Goal: Share content: Share content

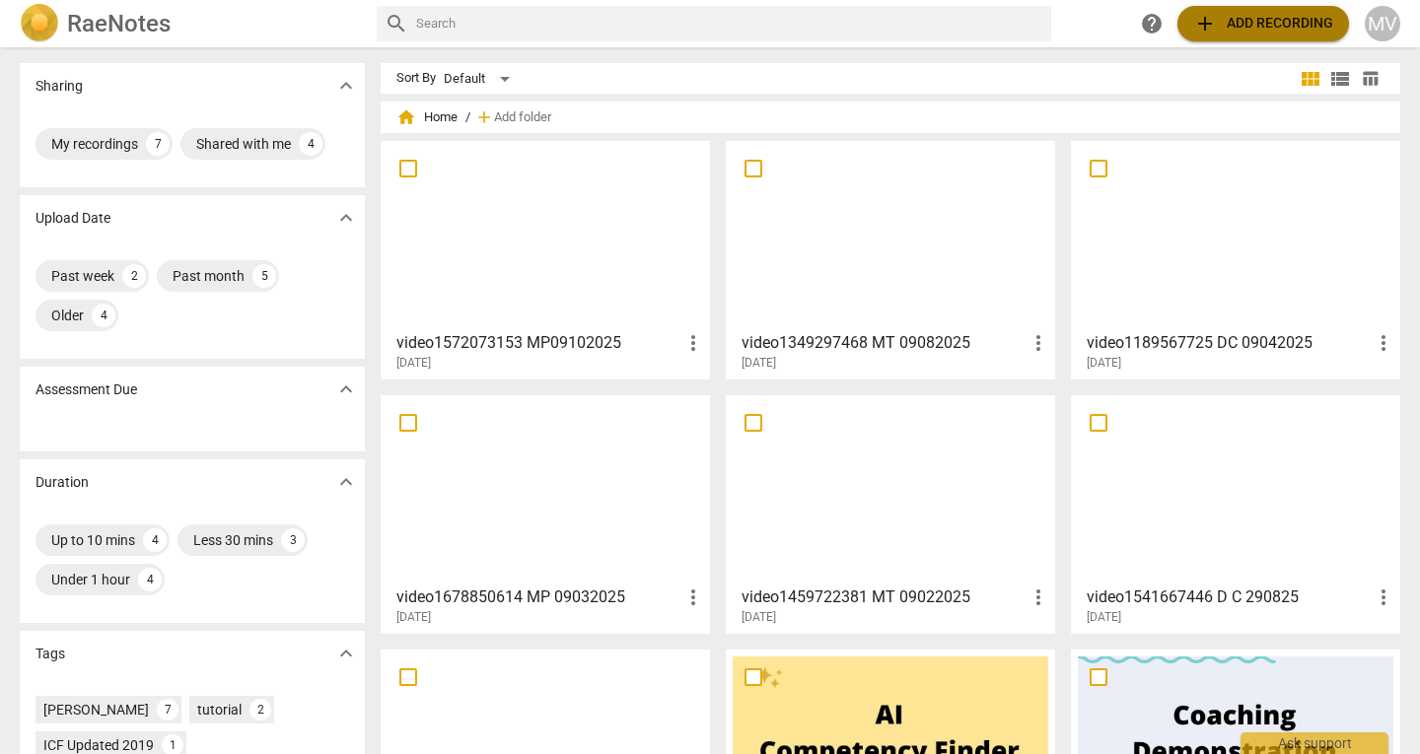
click at [1207, 22] on span "add" at bounding box center [1205, 24] width 24 height 24
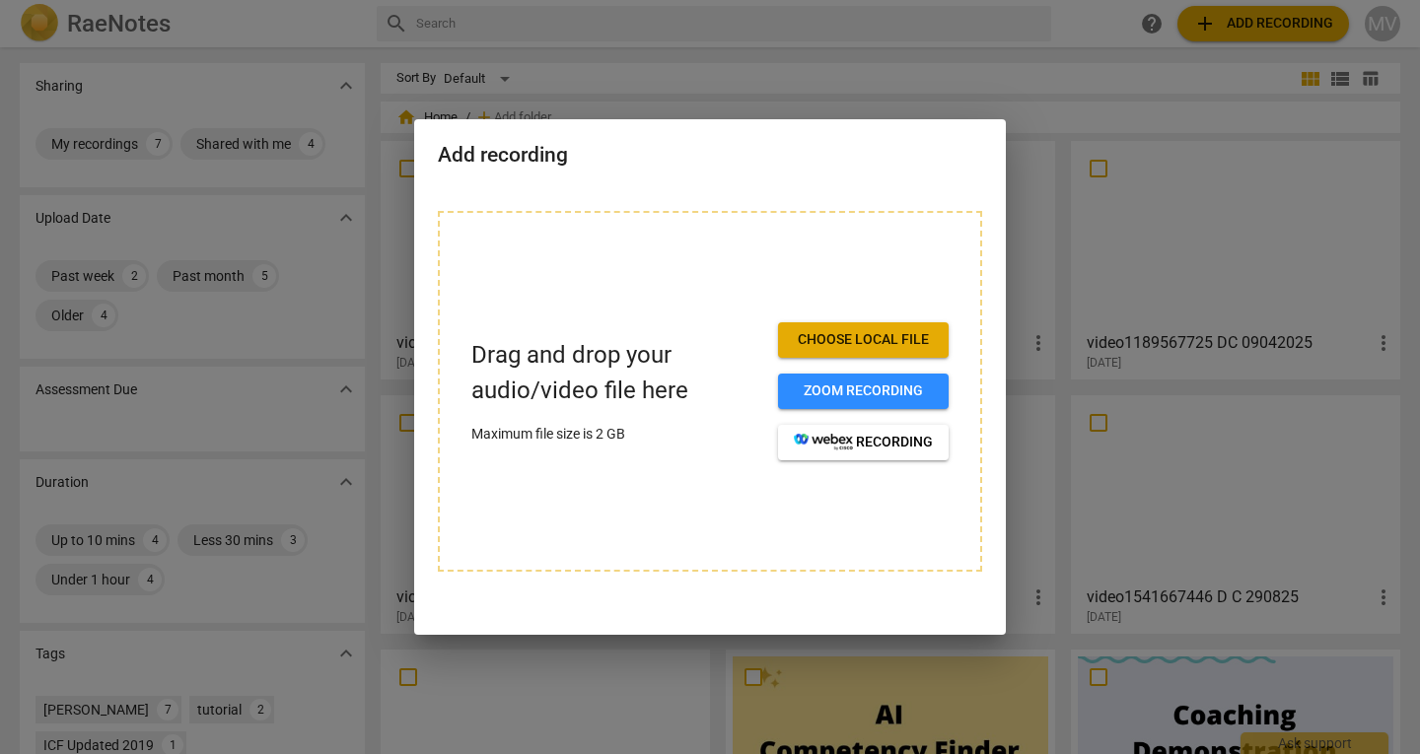
click at [773, 24] on div at bounding box center [710, 377] width 1420 height 754
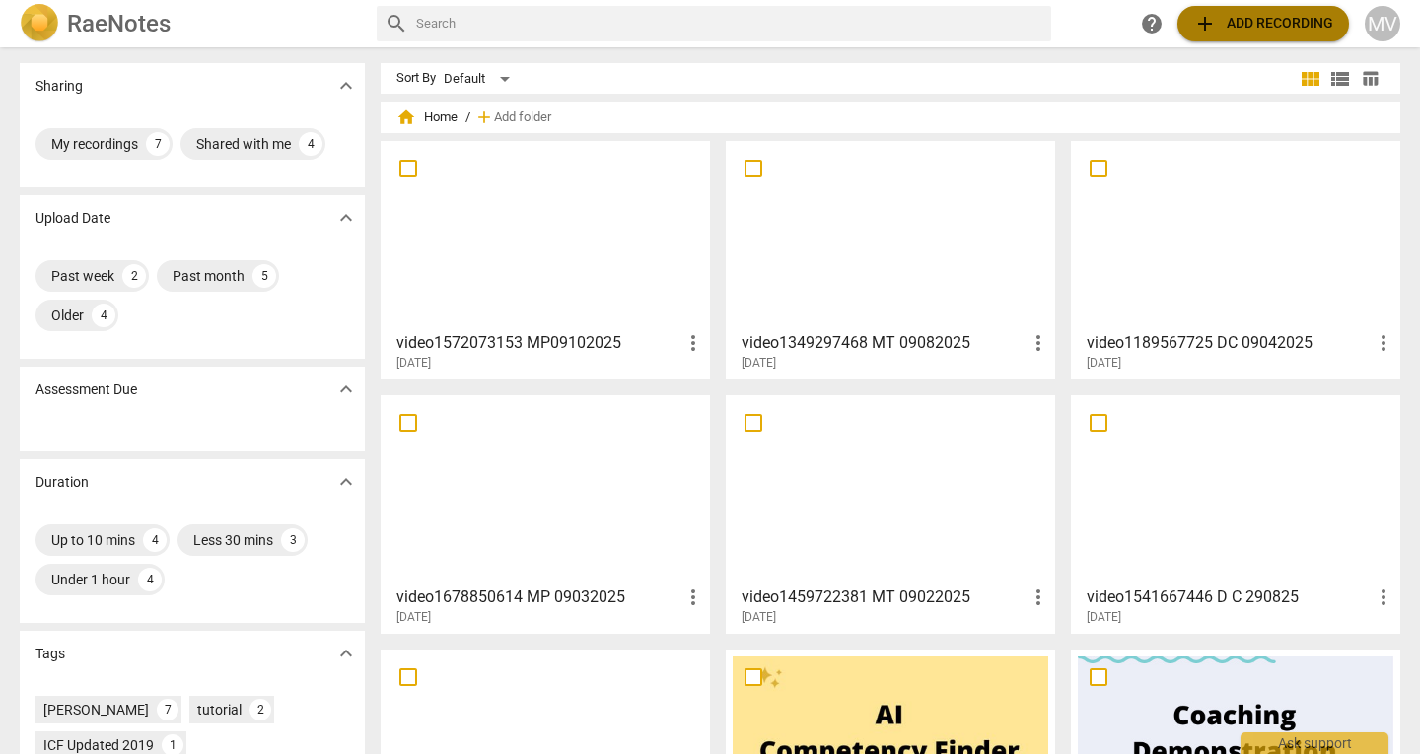
click at [1243, 30] on span "add Add recording" at bounding box center [1263, 24] width 140 height 24
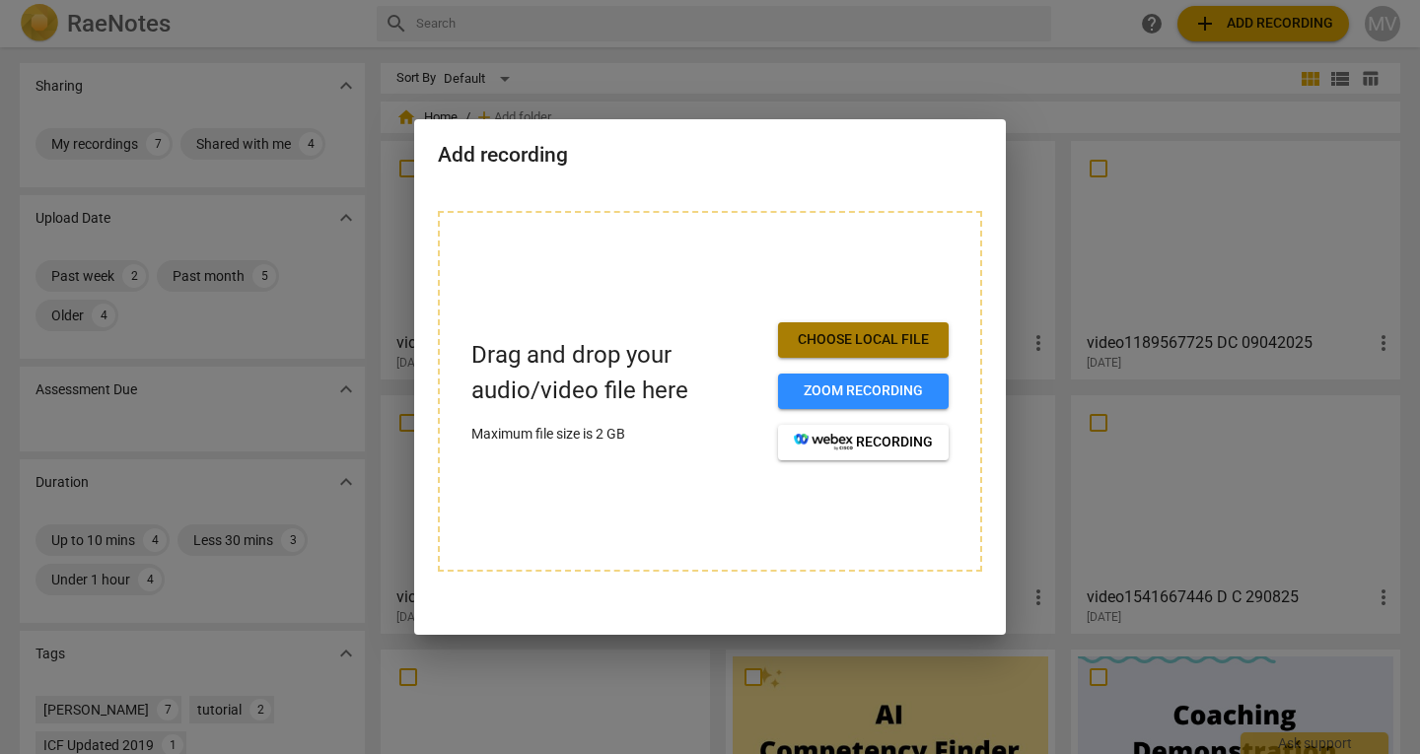
click at [900, 327] on button "Choose local file" at bounding box center [863, 340] width 171 height 36
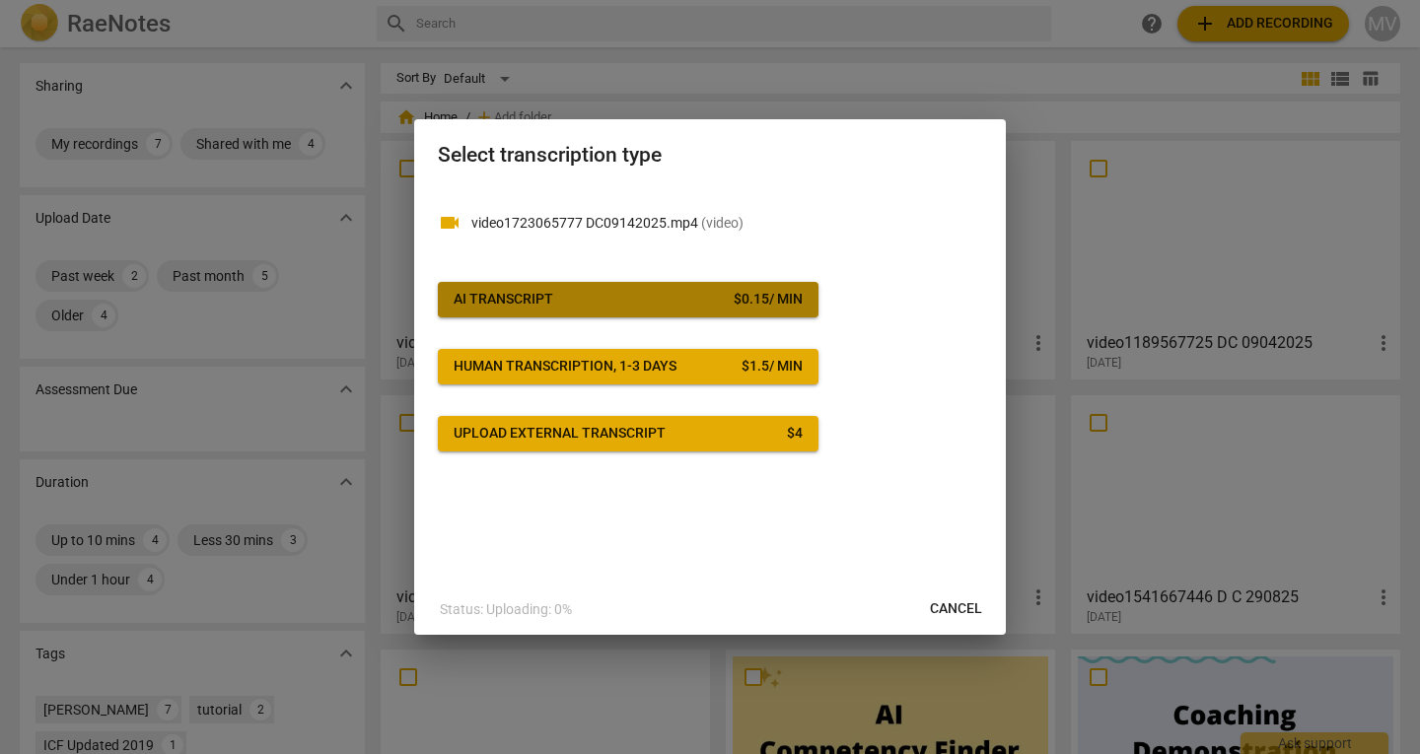
click at [658, 308] on span "AI Transcript $ 0.15 / min" at bounding box center [628, 300] width 349 height 20
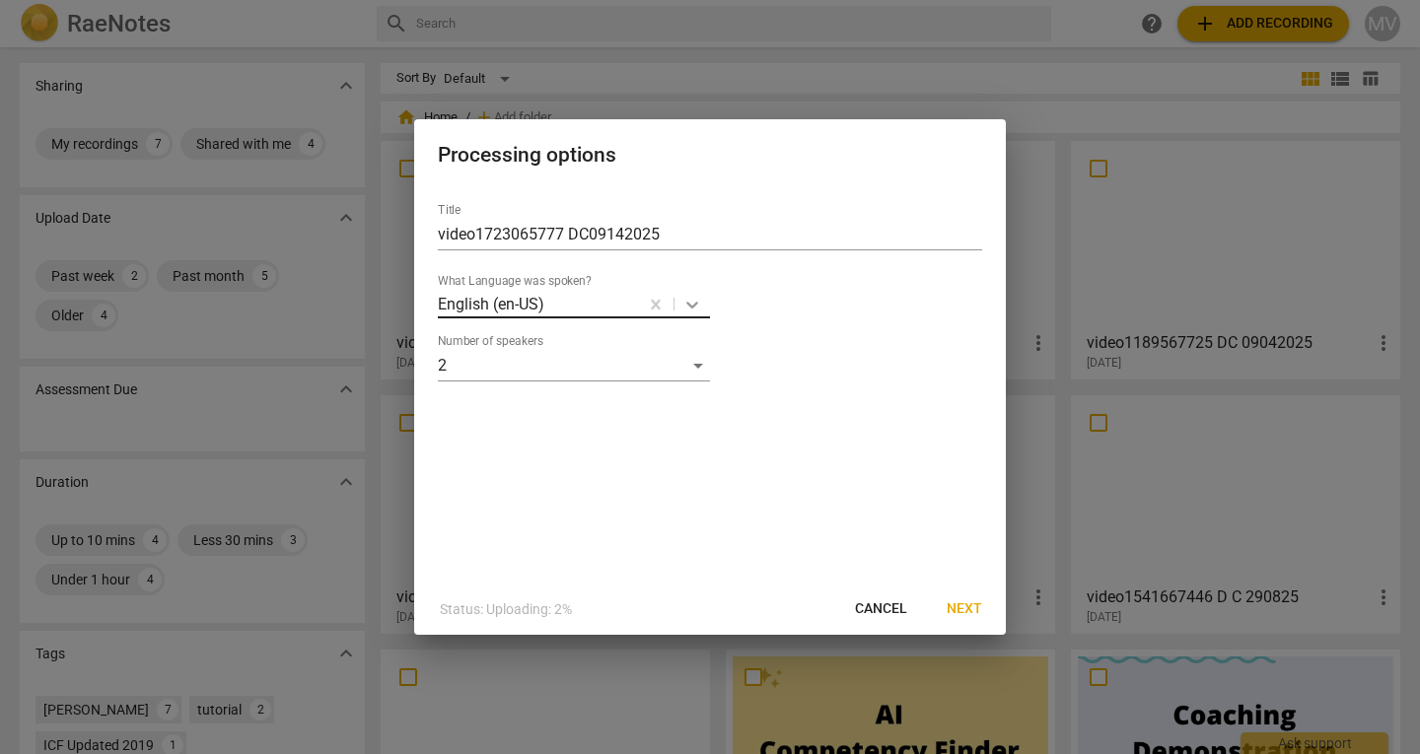
click at [686, 302] on icon at bounding box center [692, 305] width 20 height 20
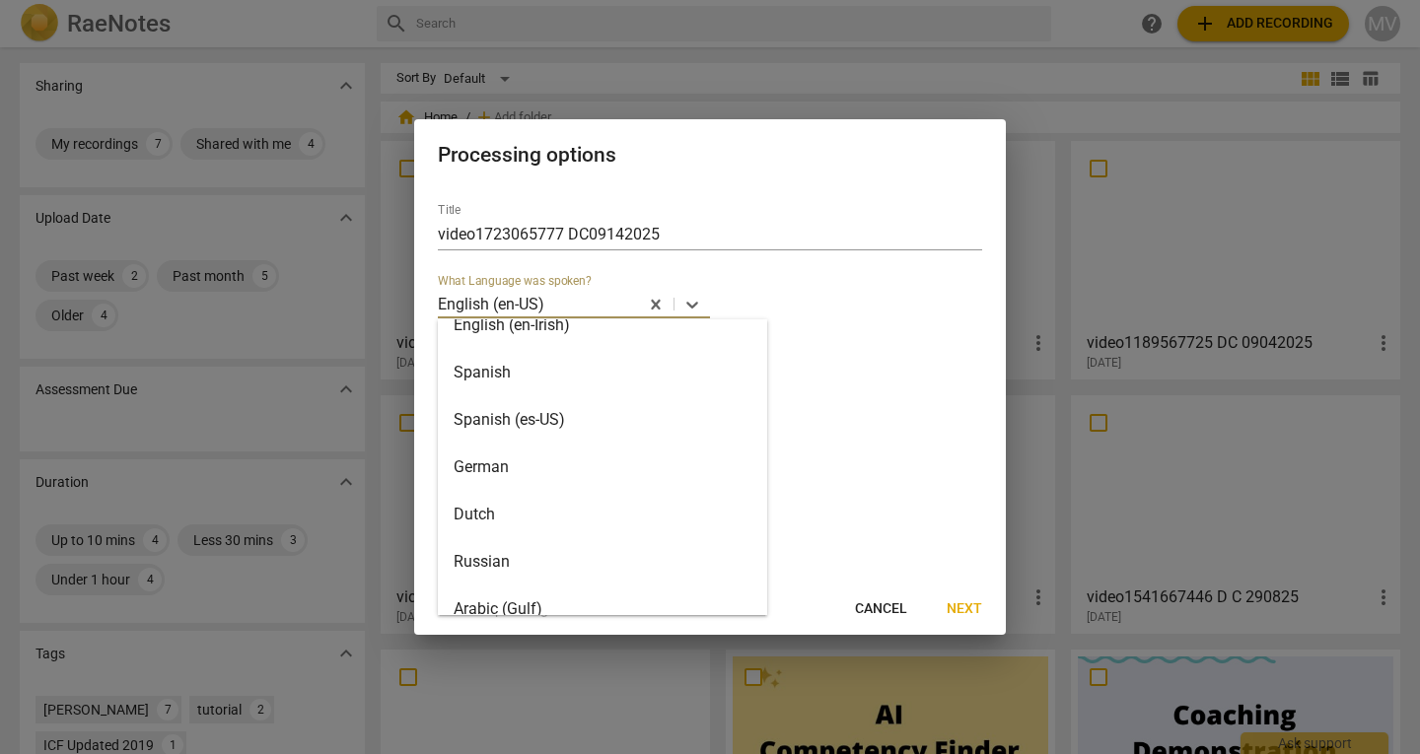
scroll to position [518, 0]
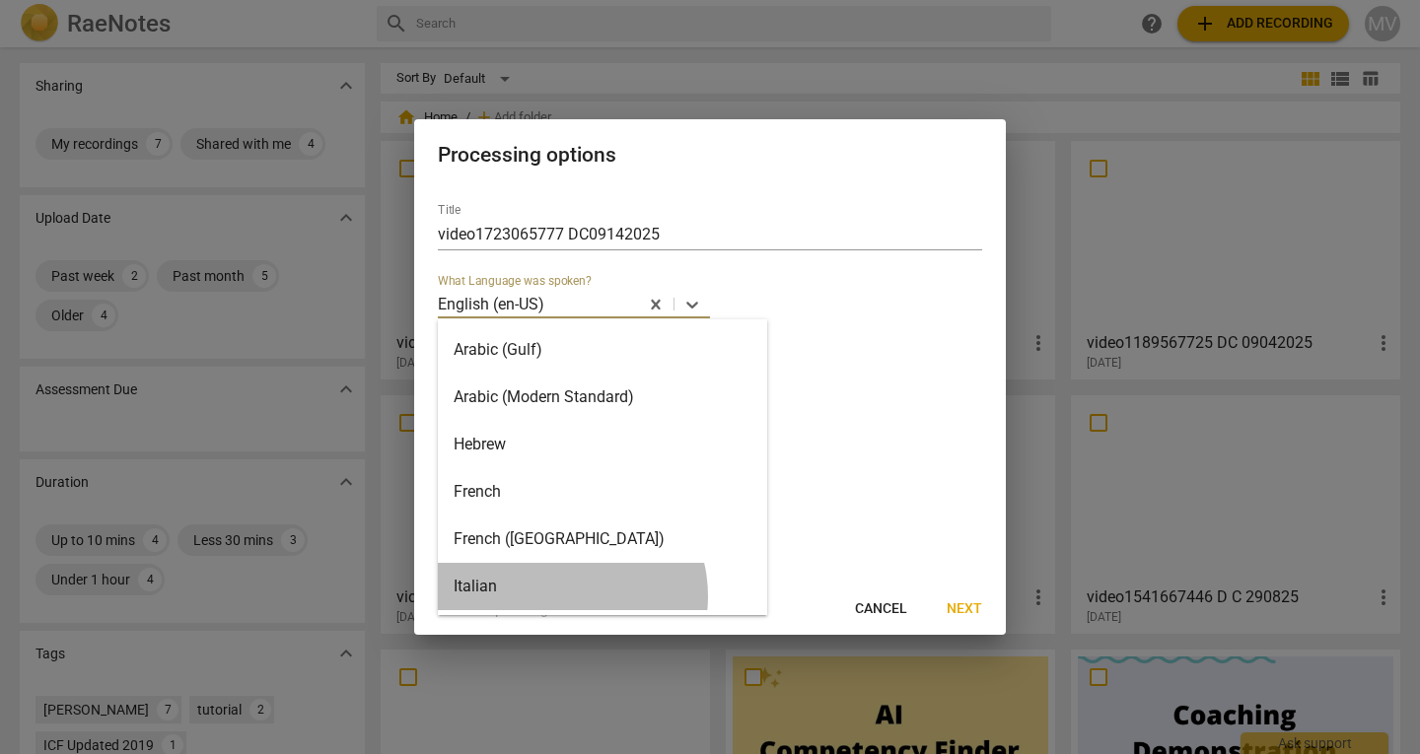
click at [559, 597] on div "Italian" at bounding box center [602, 586] width 329 height 47
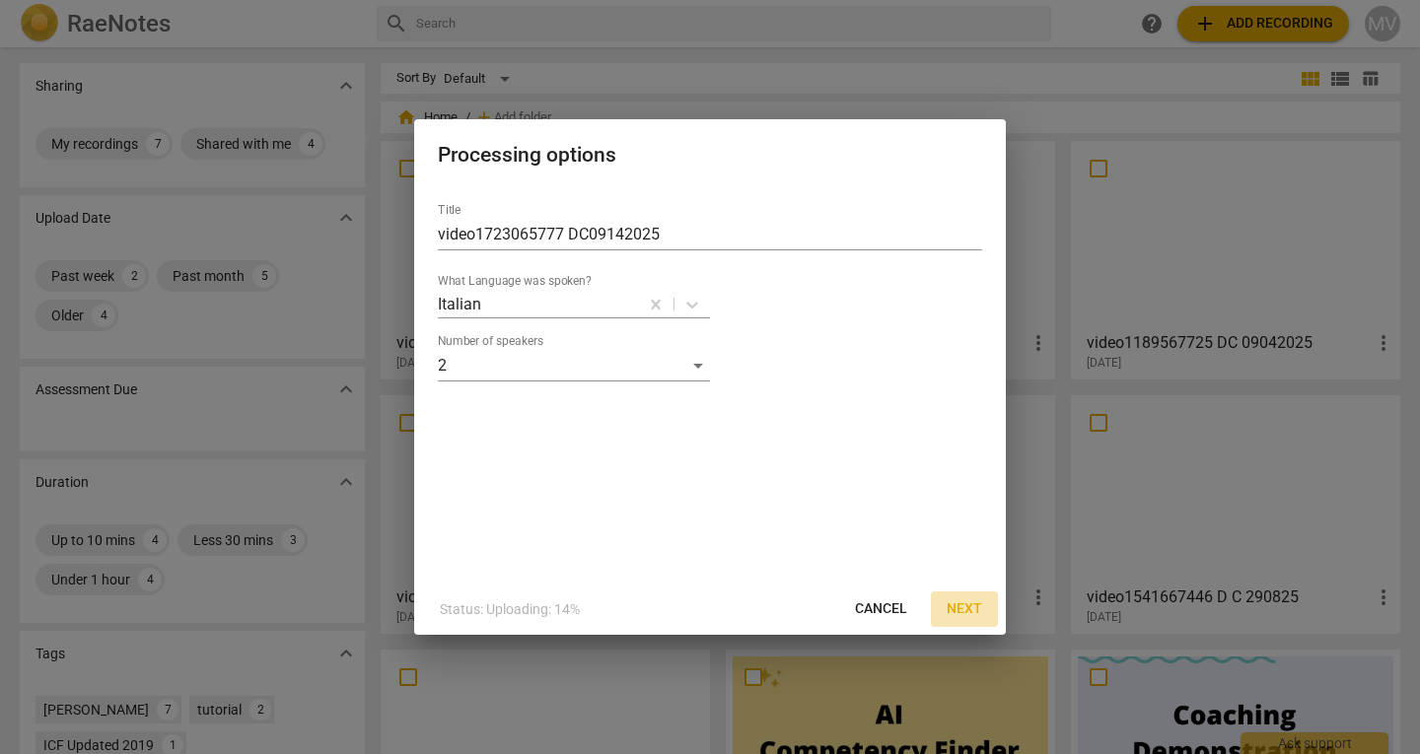
click at [964, 605] on span "Next" at bounding box center [965, 610] width 36 height 20
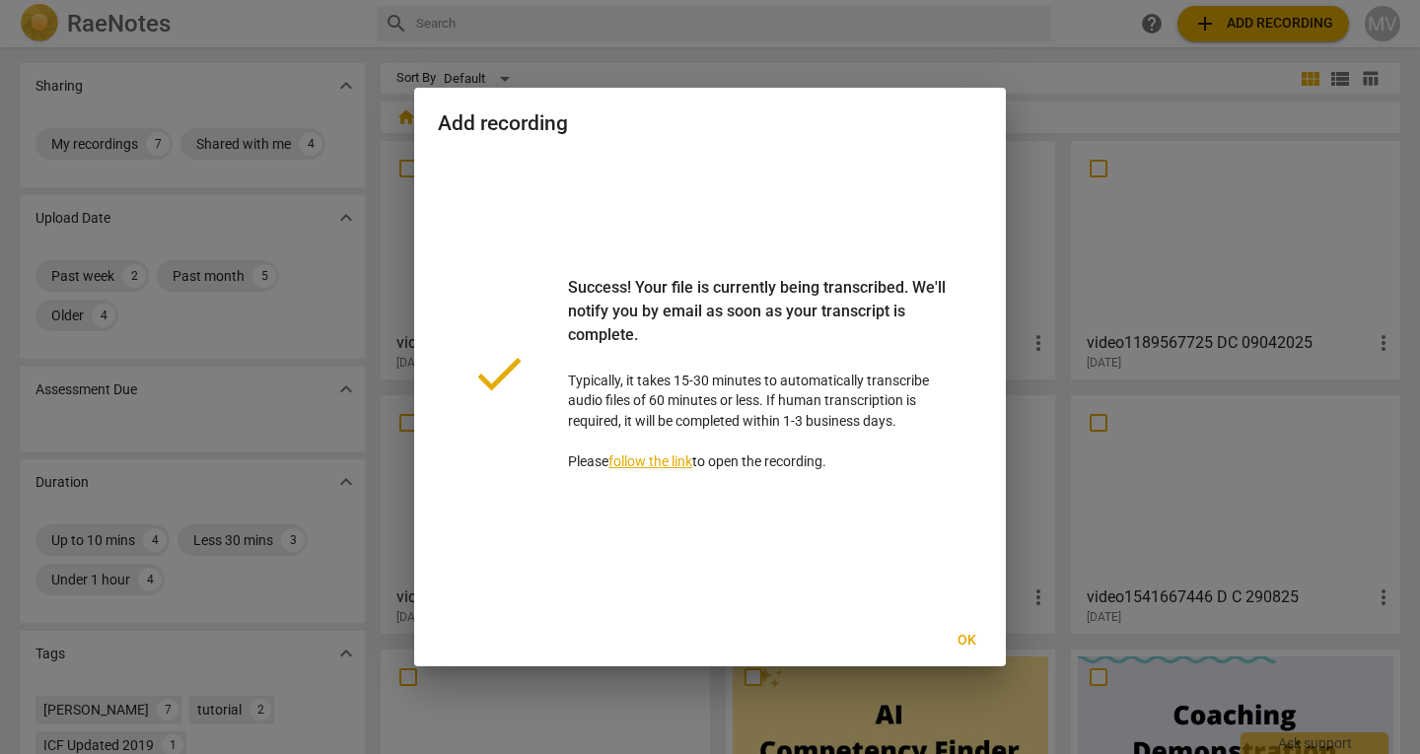
click at [970, 648] on span "Ok" at bounding box center [967, 641] width 32 height 20
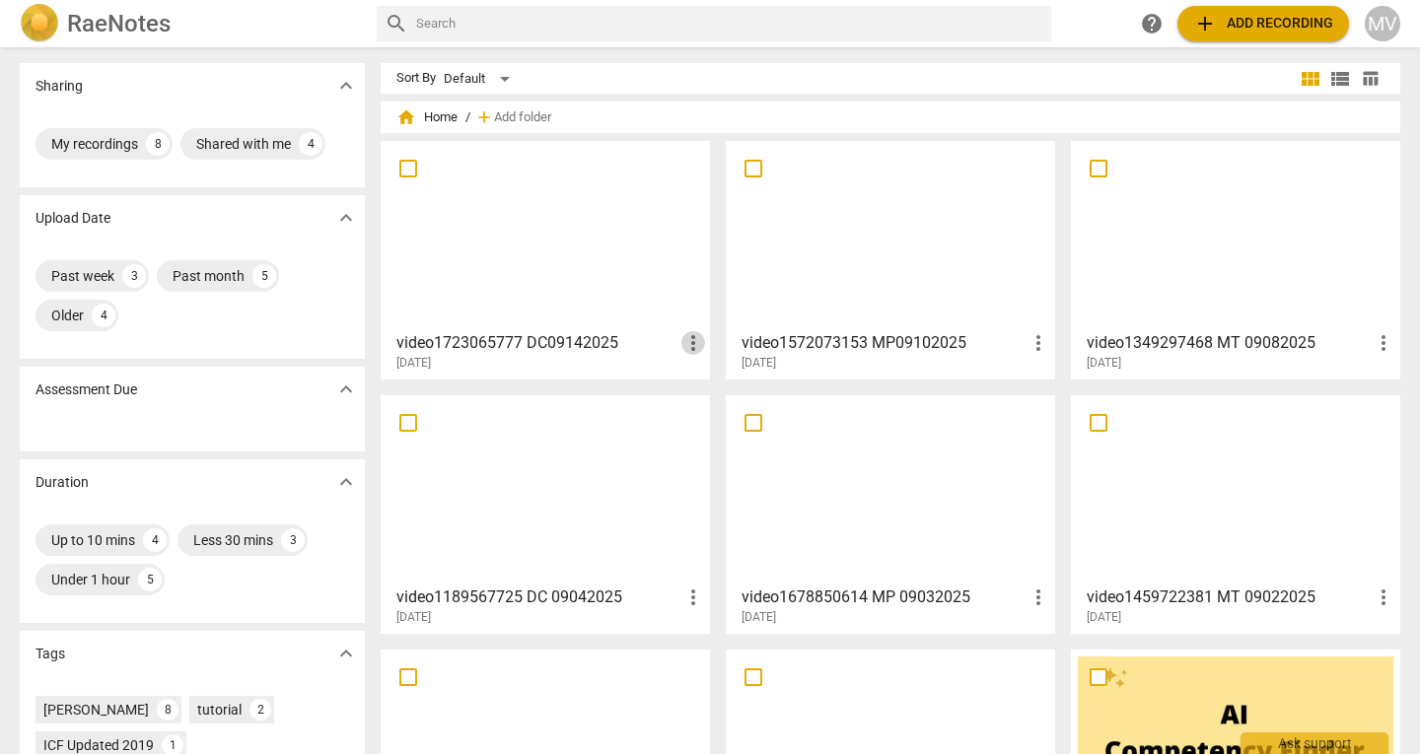
click at [697, 342] on span "more_vert" at bounding box center [693, 343] width 24 height 24
click at [589, 260] on div at bounding box center [710, 377] width 1420 height 754
click at [589, 260] on div at bounding box center [546, 235] width 316 height 175
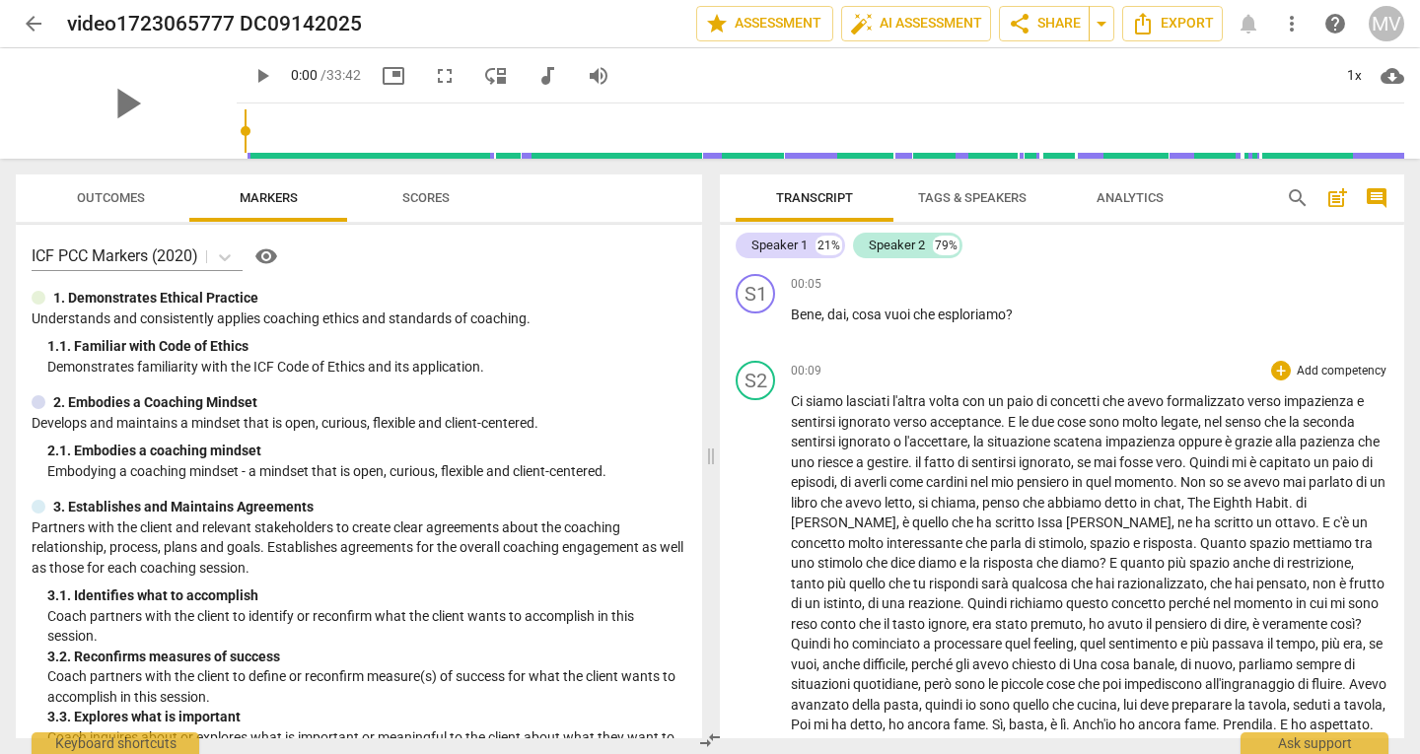
click at [828, 524] on span "[PERSON_NAME]" at bounding box center [844, 523] width 106 height 16
click at [1066, 521] on span "[PERSON_NAME]" at bounding box center [1119, 523] width 106 height 16
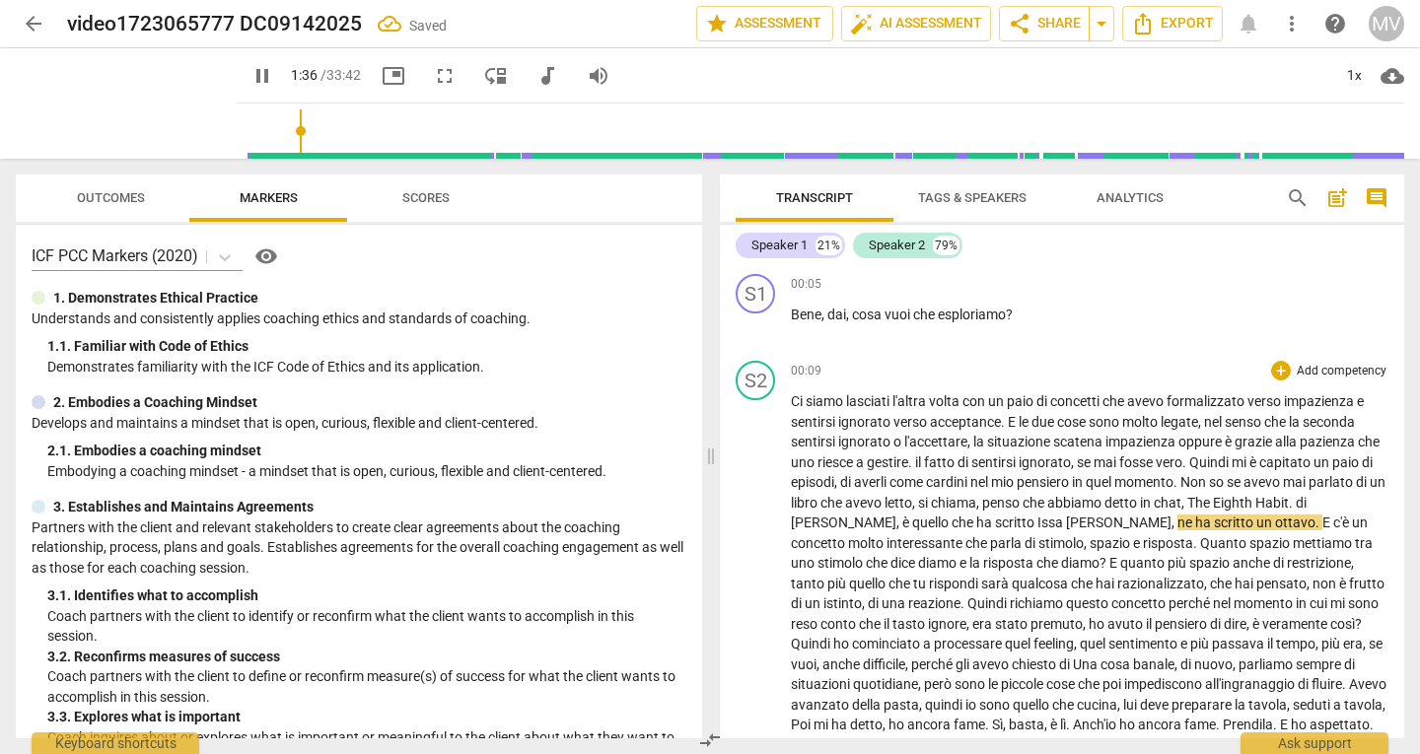
click at [1038, 519] on span "Issa" at bounding box center [1052, 523] width 29 height 16
click at [1066, 525] on span "[PERSON_NAME]" at bounding box center [1119, 523] width 106 height 16
click at [1079, 525] on span "[PERSON_NAME]" at bounding box center [1119, 523] width 106 height 16
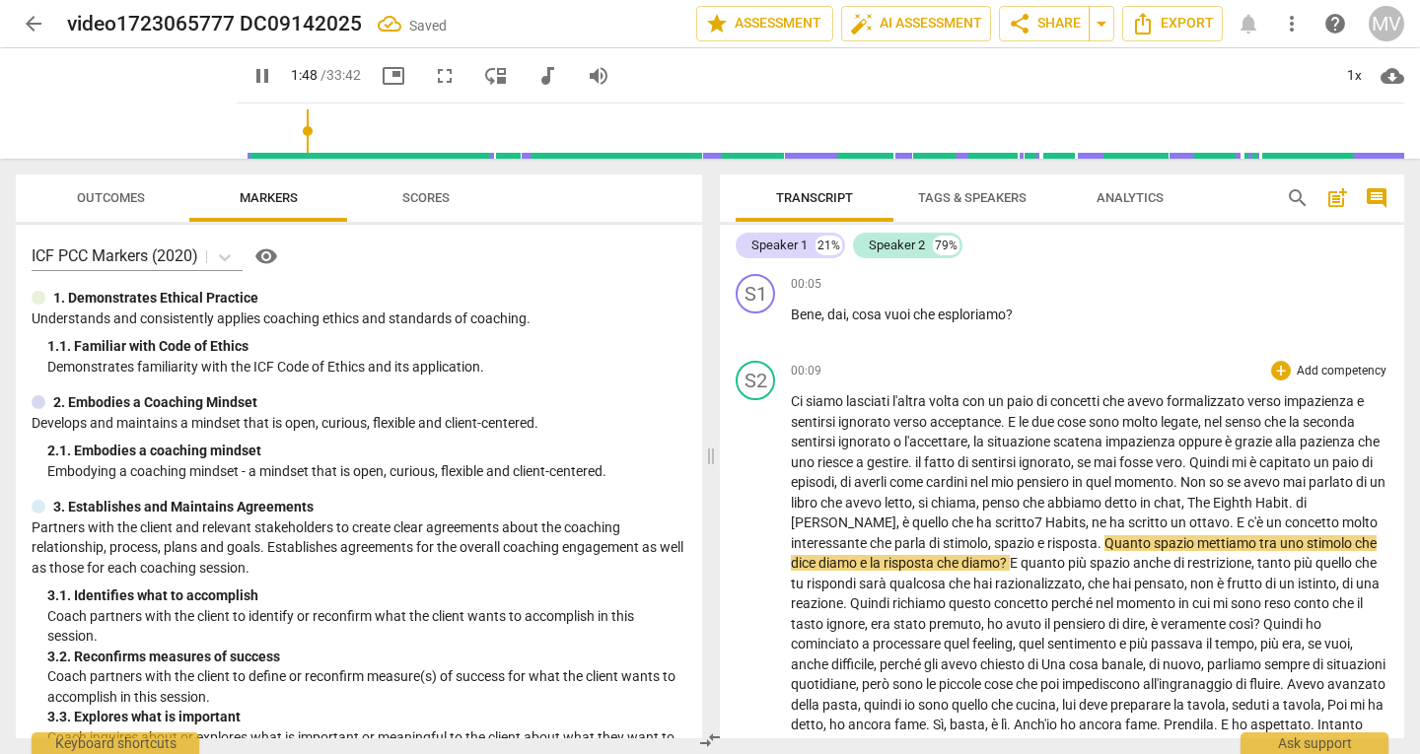
click at [1289, 499] on span "Habit" at bounding box center [1272, 503] width 34 height 16
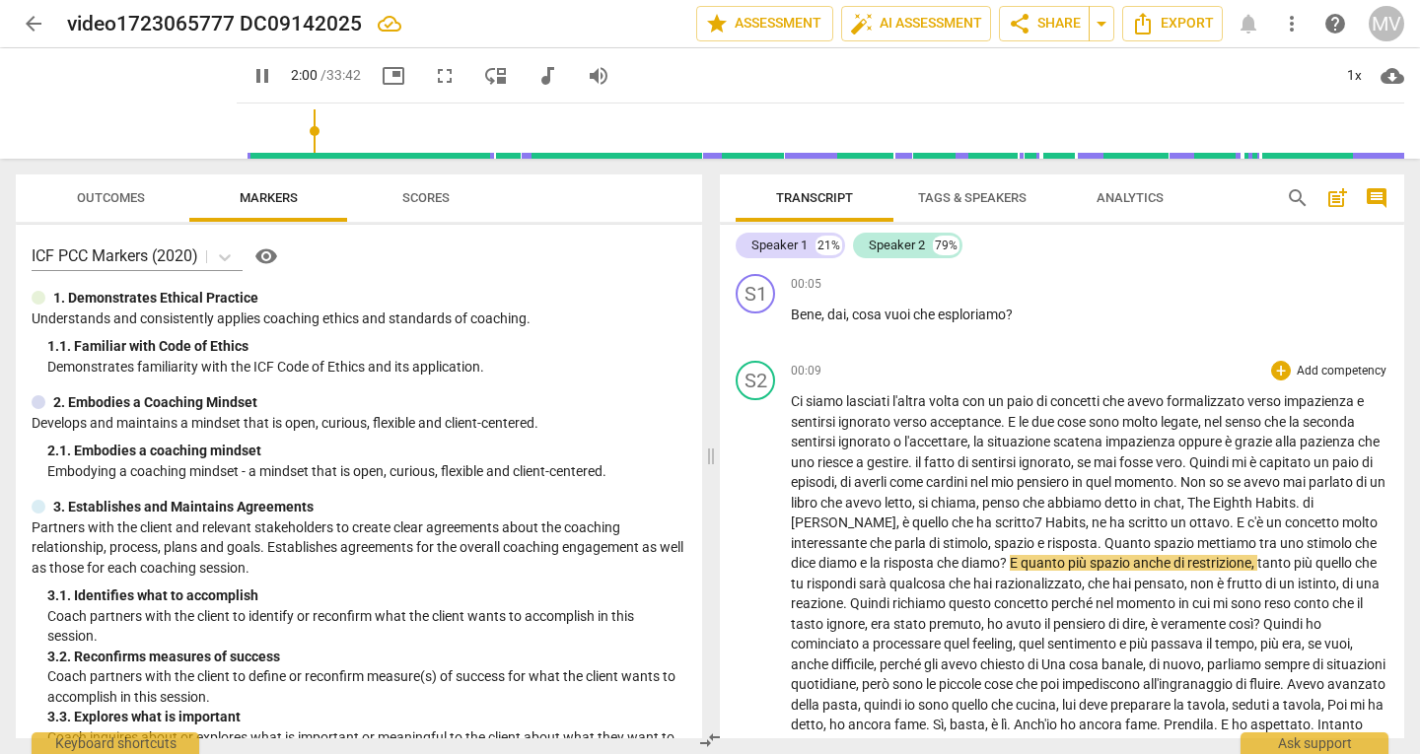
click at [1047, 503] on span "che" at bounding box center [1035, 503] width 25 height 16
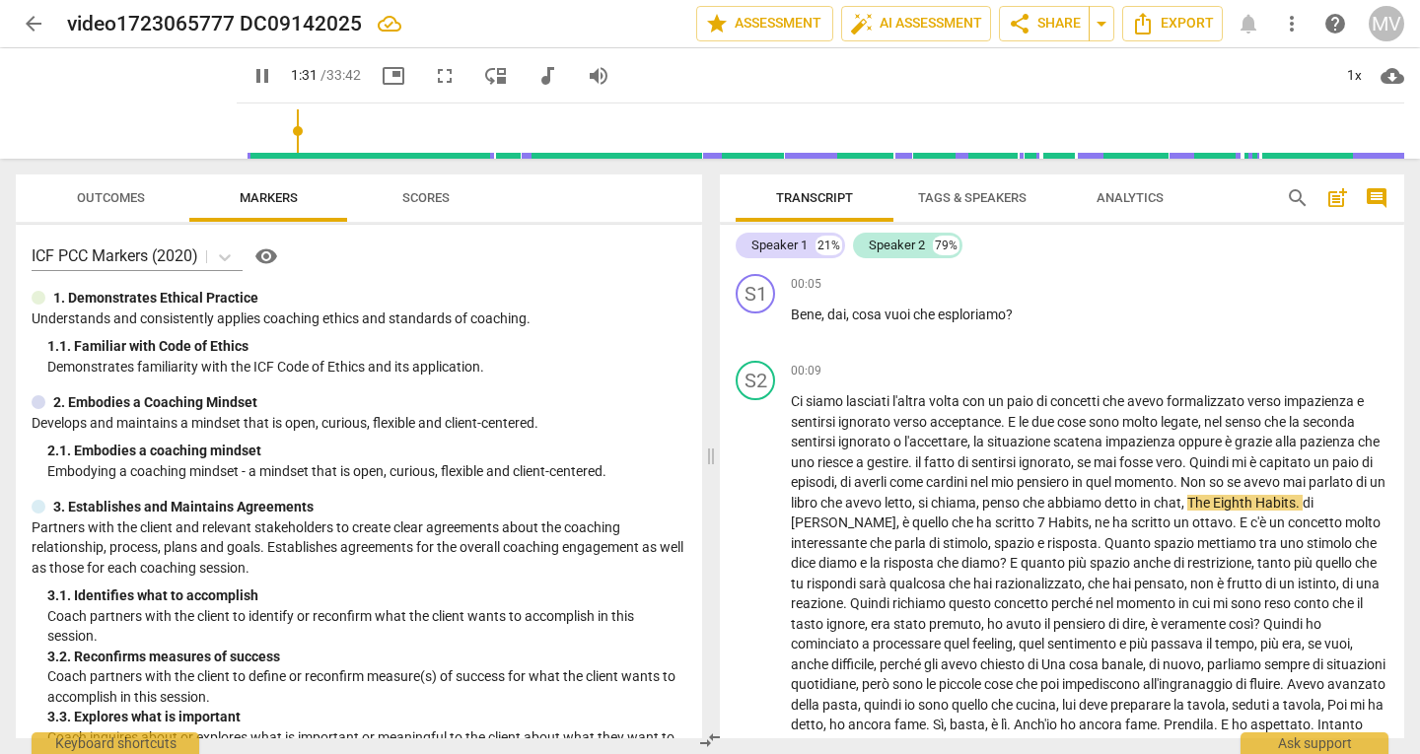
click at [1418, 574] on div "Transcript Tags & Speakers Analytics search post_add comment Speaker 1 21% Spea…" at bounding box center [1066, 457] width 708 height 596
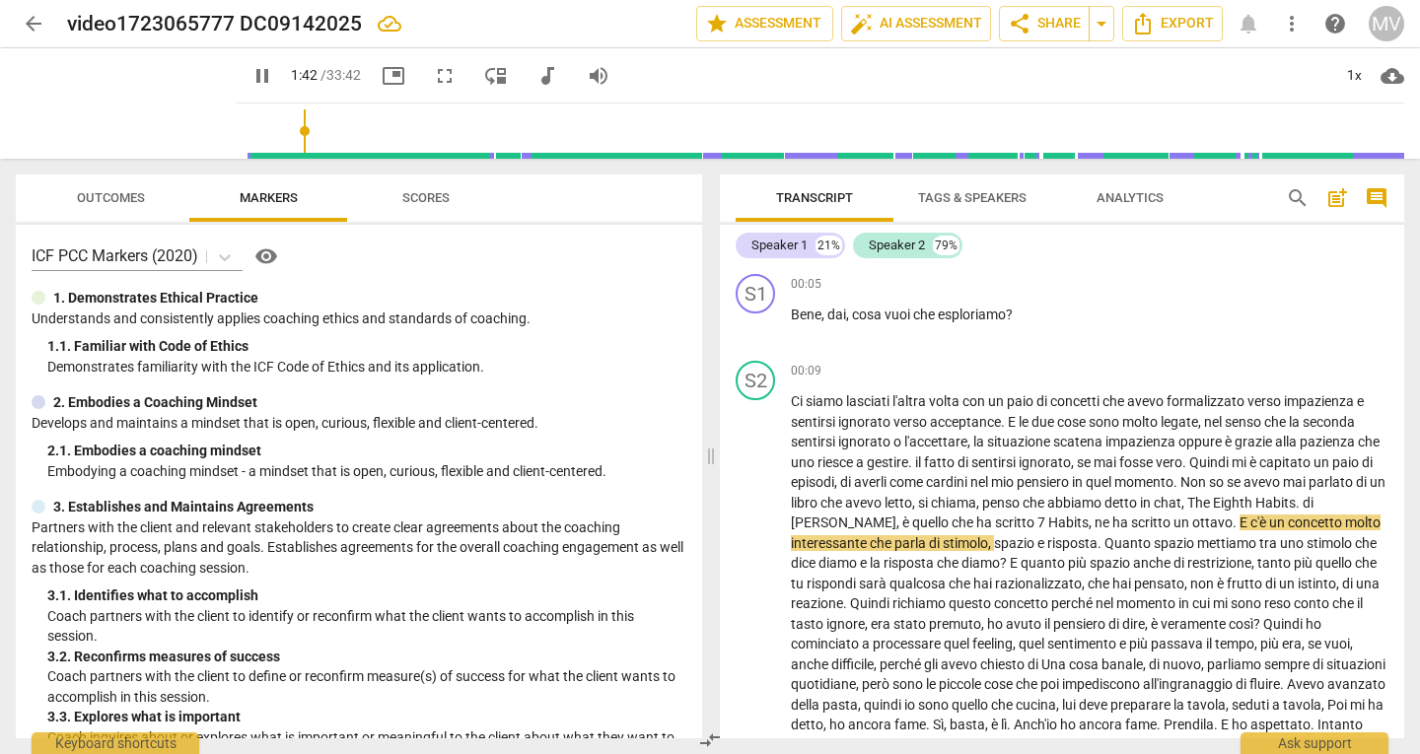
click at [1414, 658] on div "Transcript Tags & Speakers Analytics search post_add comment Speaker 1 21% Spea…" at bounding box center [1066, 457] width 708 height 596
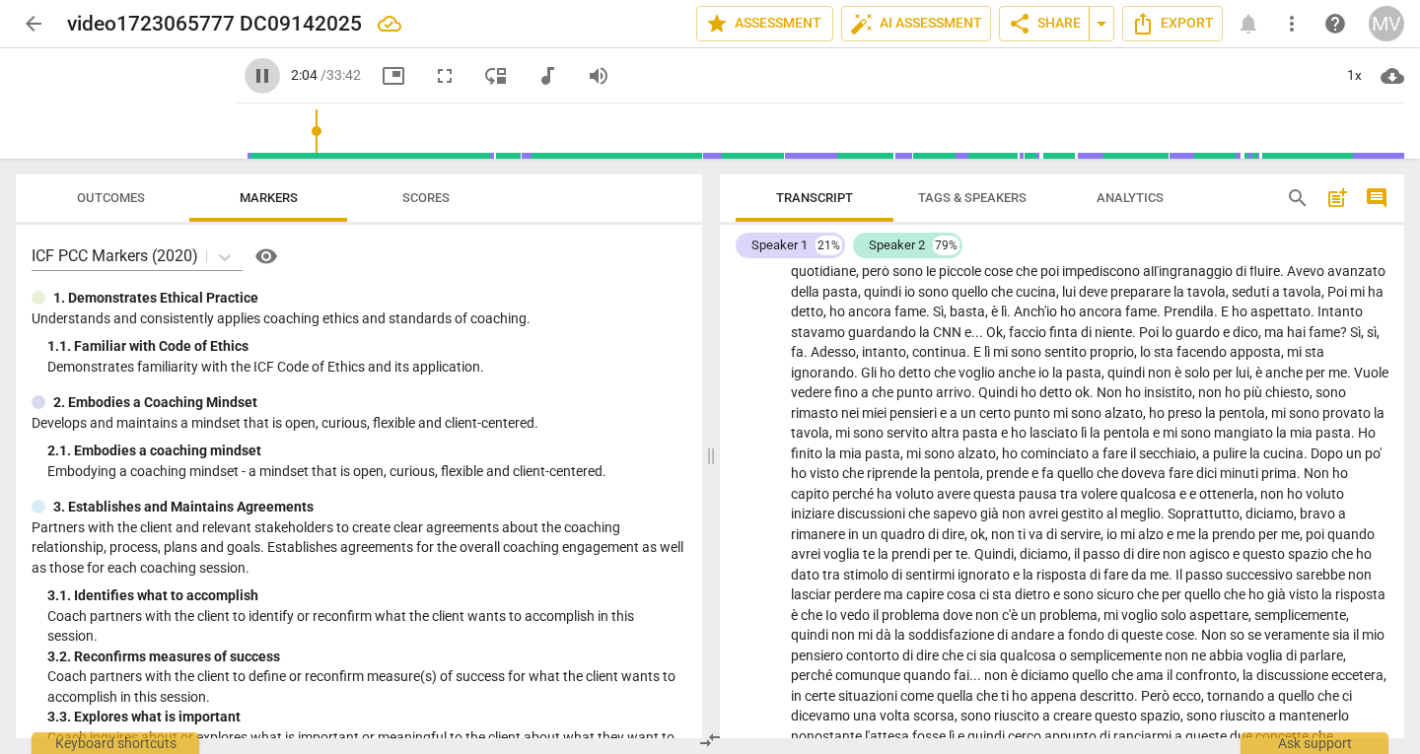
click at [251, 79] on span "pause" at bounding box center [263, 76] width 24 height 24
drag, startPoint x: 295, startPoint y: 132, endPoint x: 207, endPoint y: 127, distance: 87.9
type input "0"
click at [245, 127] on input "range" at bounding box center [825, 131] width 1160 height 63
click at [32, 31] on span "arrow_back" at bounding box center [34, 24] width 24 height 24
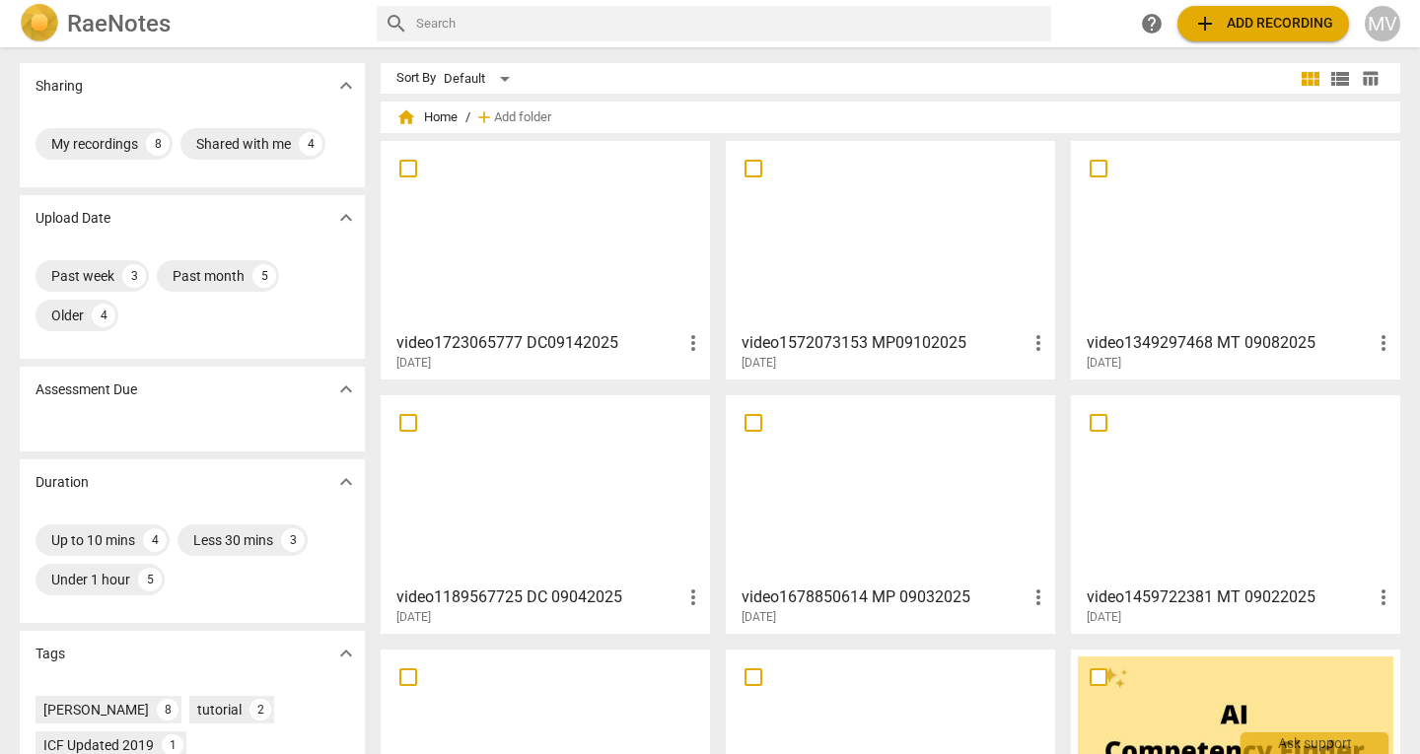
click at [596, 264] on div at bounding box center [546, 235] width 316 height 175
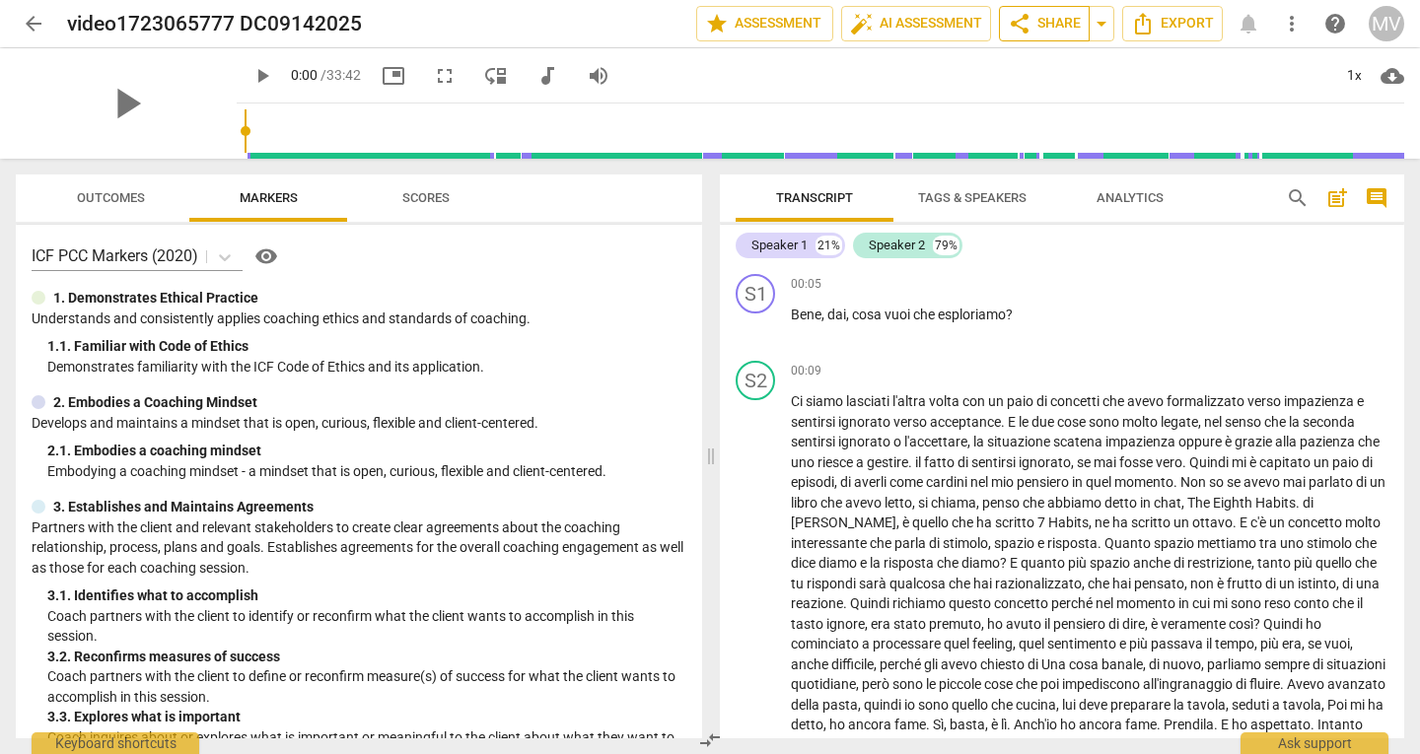
click at [1071, 27] on span "share Share" at bounding box center [1044, 24] width 73 height 24
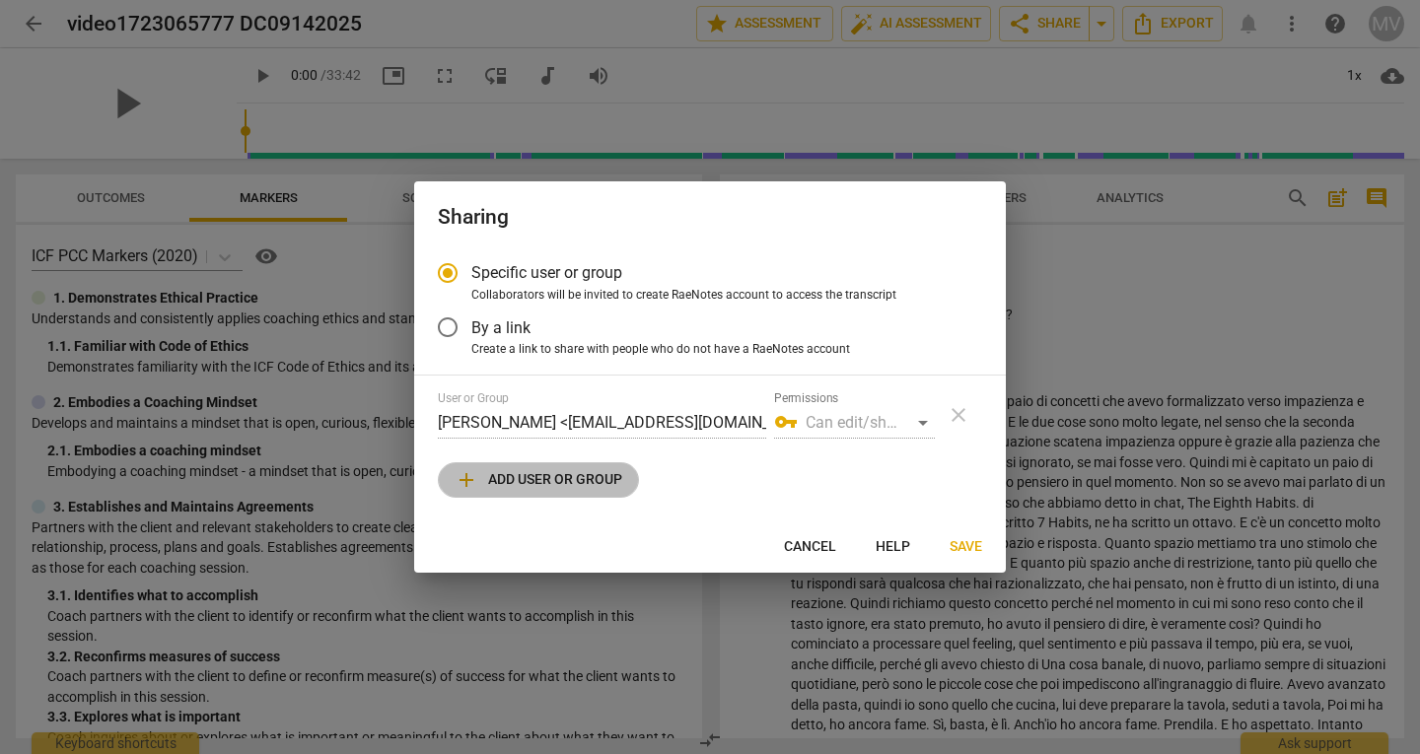
click at [581, 489] on span "add Add user or group" at bounding box center [539, 480] width 168 height 24
radio input "false"
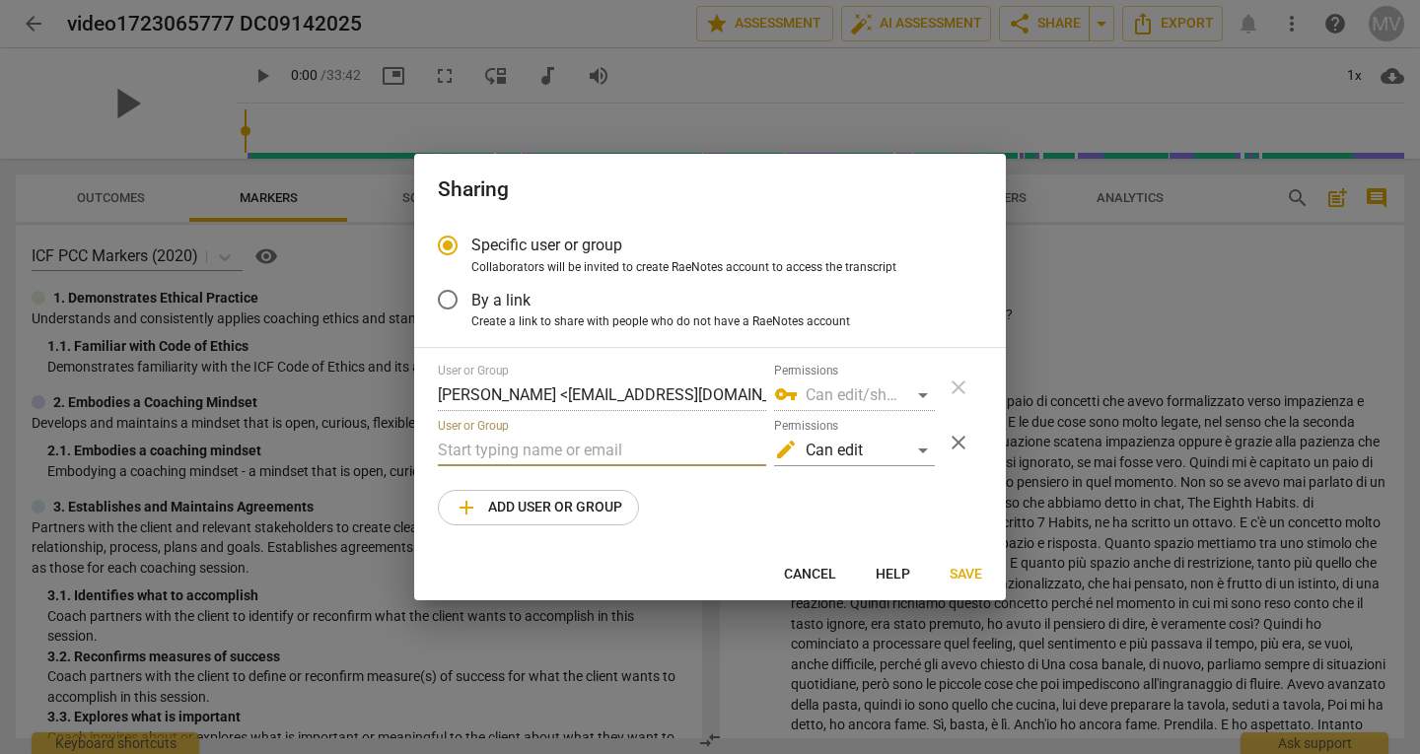
click at [673, 436] on input "text" at bounding box center [602, 451] width 328 height 32
type input "v"
click at [510, 454] on input "[PERSON_NAME]" at bounding box center [602, 451] width 328 height 32
click at [464, 458] on input "[PERSON_NAME][EMAIL_ADDRESS][DOMAIN_NAME]" at bounding box center [602, 451] width 328 height 32
click at [605, 449] on input "[PERSON_NAME][EMAIL_ADDRESS][DOMAIN_NAME]" at bounding box center [602, 451] width 328 height 32
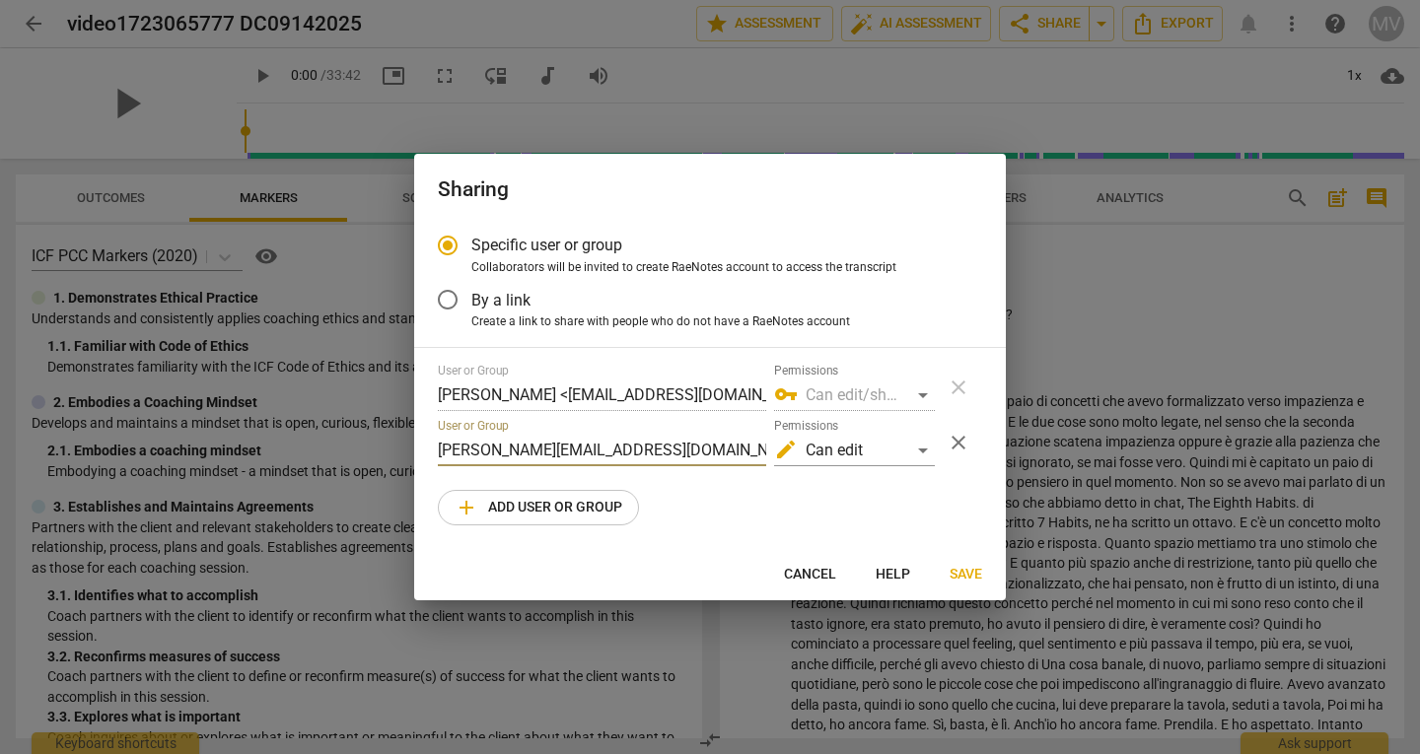
type input "[PERSON_NAME][EMAIL_ADDRESS][DOMAIN_NAME]"
click at [919, 394] on div "vpn_key Can edit/share" at bounding box center [854, 396] width 161 height 32
click at [963, 570] on span "Save" at bounding box center [966, 575] width 33 height 20
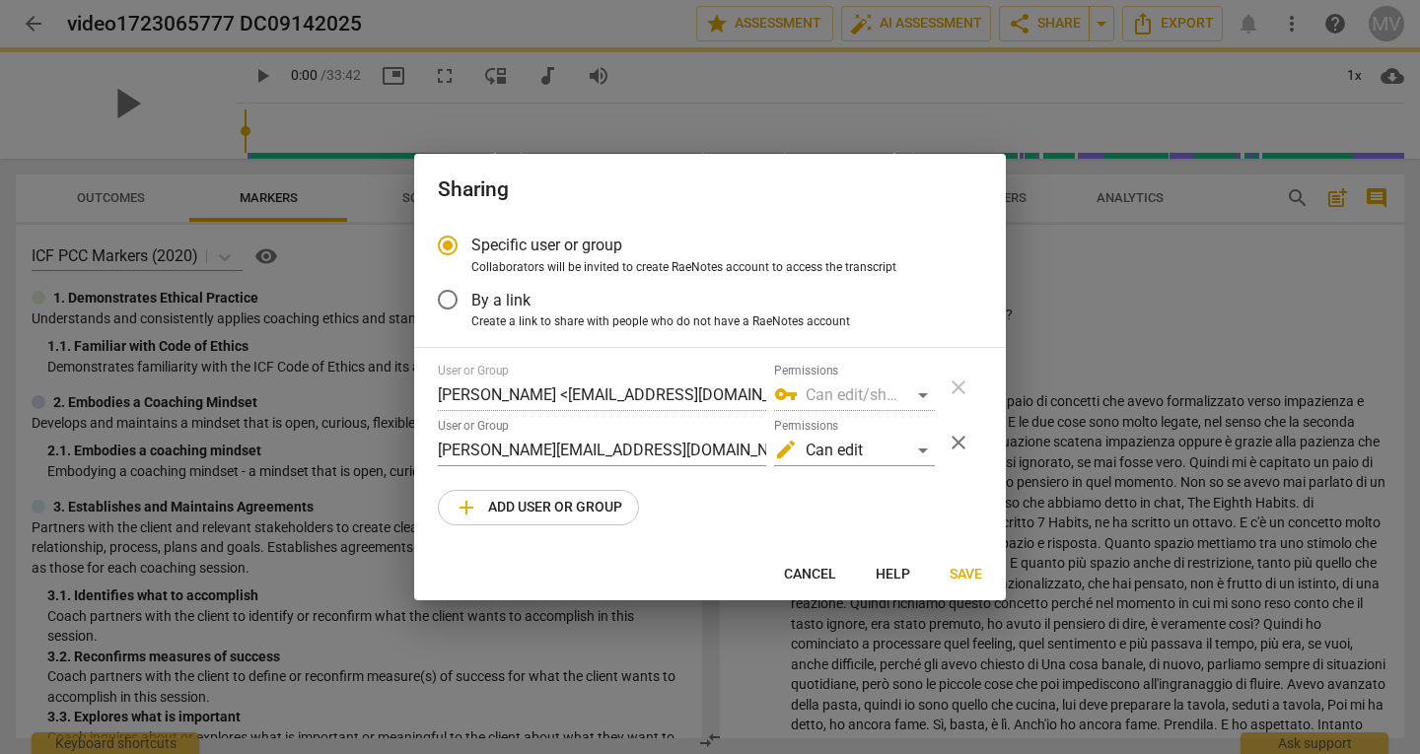
radio input "false"
type input "[PERSON_NAME] <[PERSON_NAME][EMAIL_ADDRESS][DOMAIN_NAME]>"
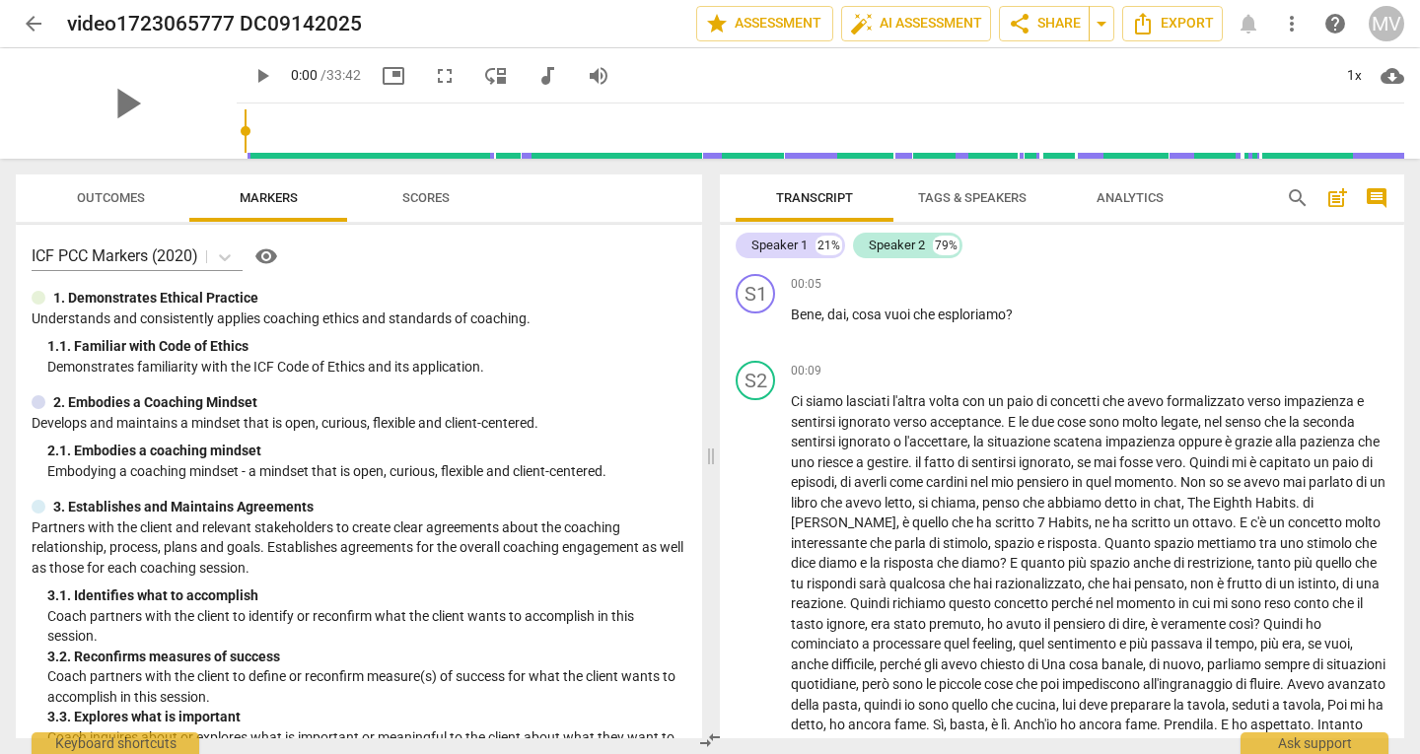
click at [944, 200] on span "Tags & Speakers" at bounding box center [972, 197] width 108 height 15
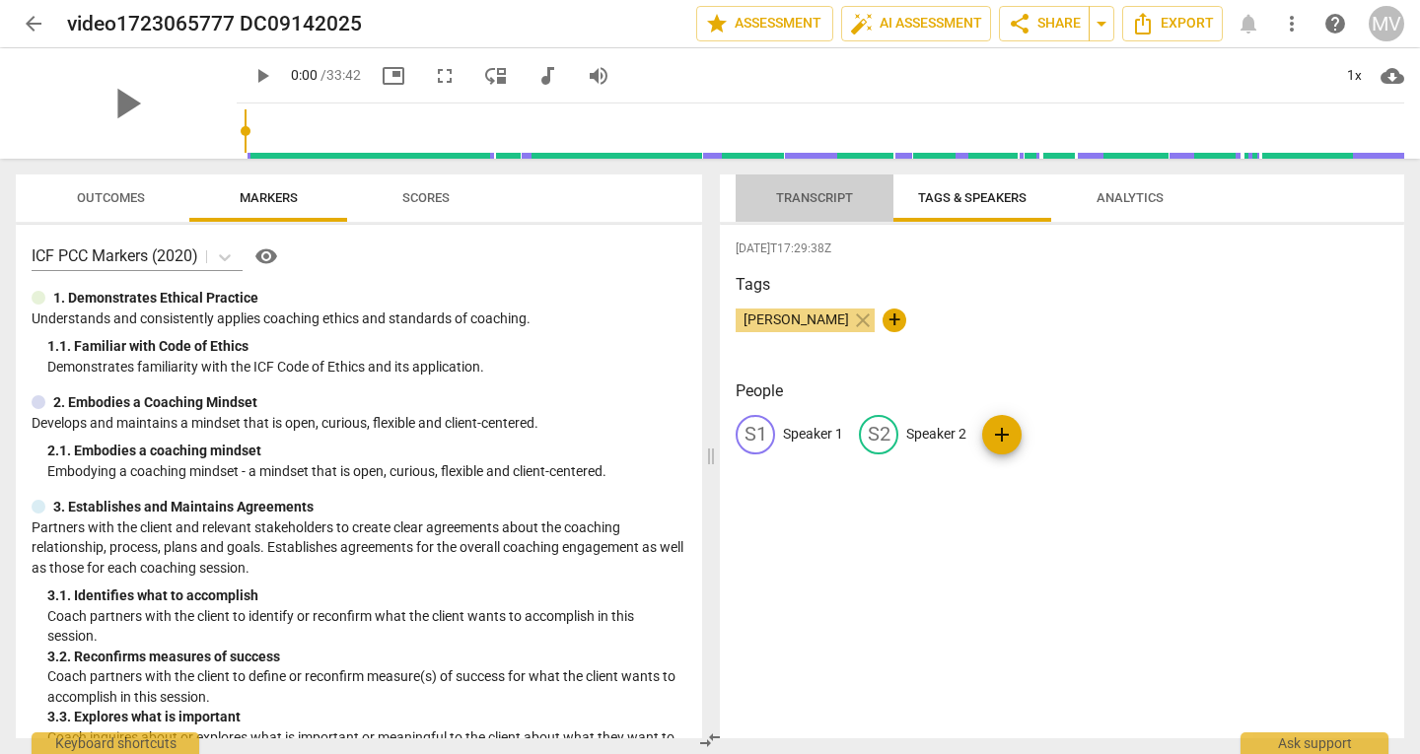
click at [799, 209] on span "Transcript" at bounding box center [814, 198] width 124 height 27
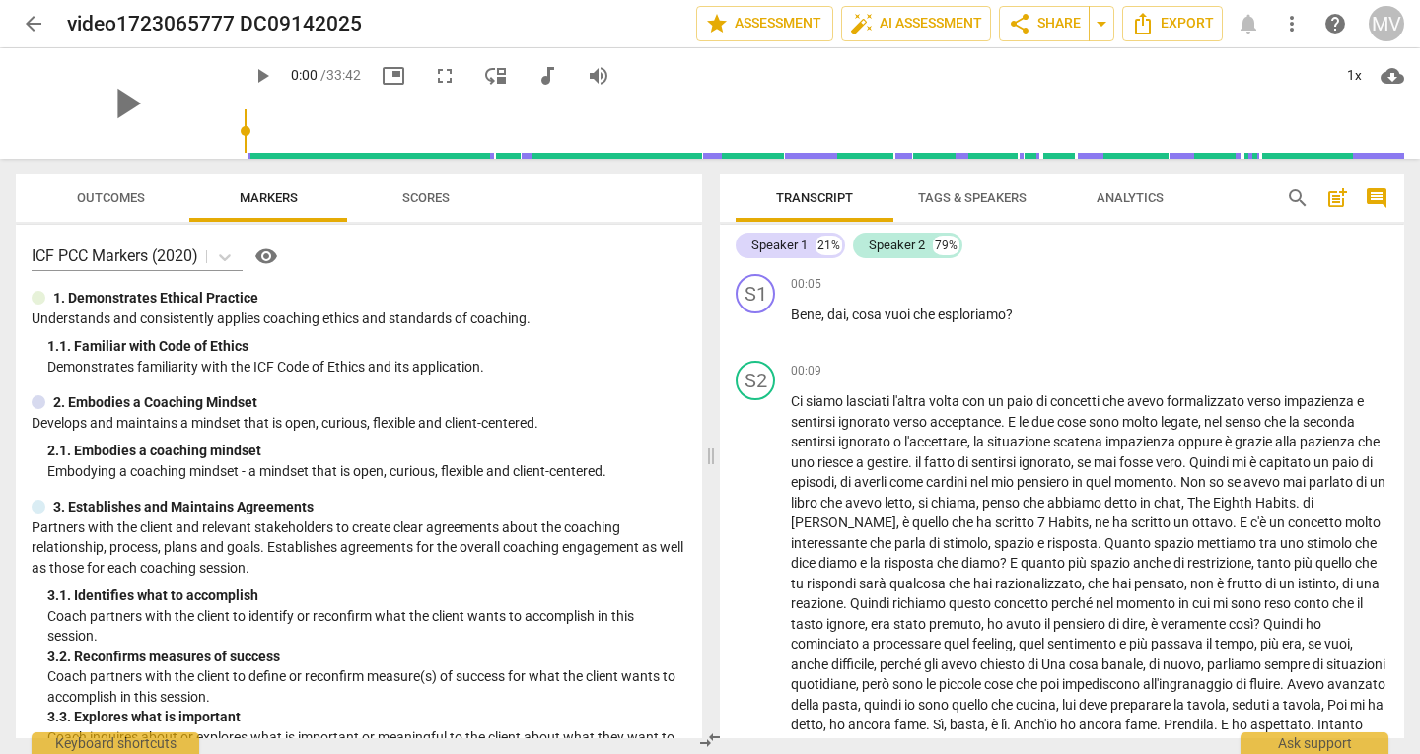
drag, startPoint x: 799, startPoint y: 209, endPoint x: 933, endPoint y: 203, distance: 134.3
click at [933, 203] on div "Transcript Tags & Speakers Analytics" at bounding box center [995, 198] width 519 height 47
click at [933, 203] on span "Tags & Speakers" at bounding box center [972, 197] width 108 height 15
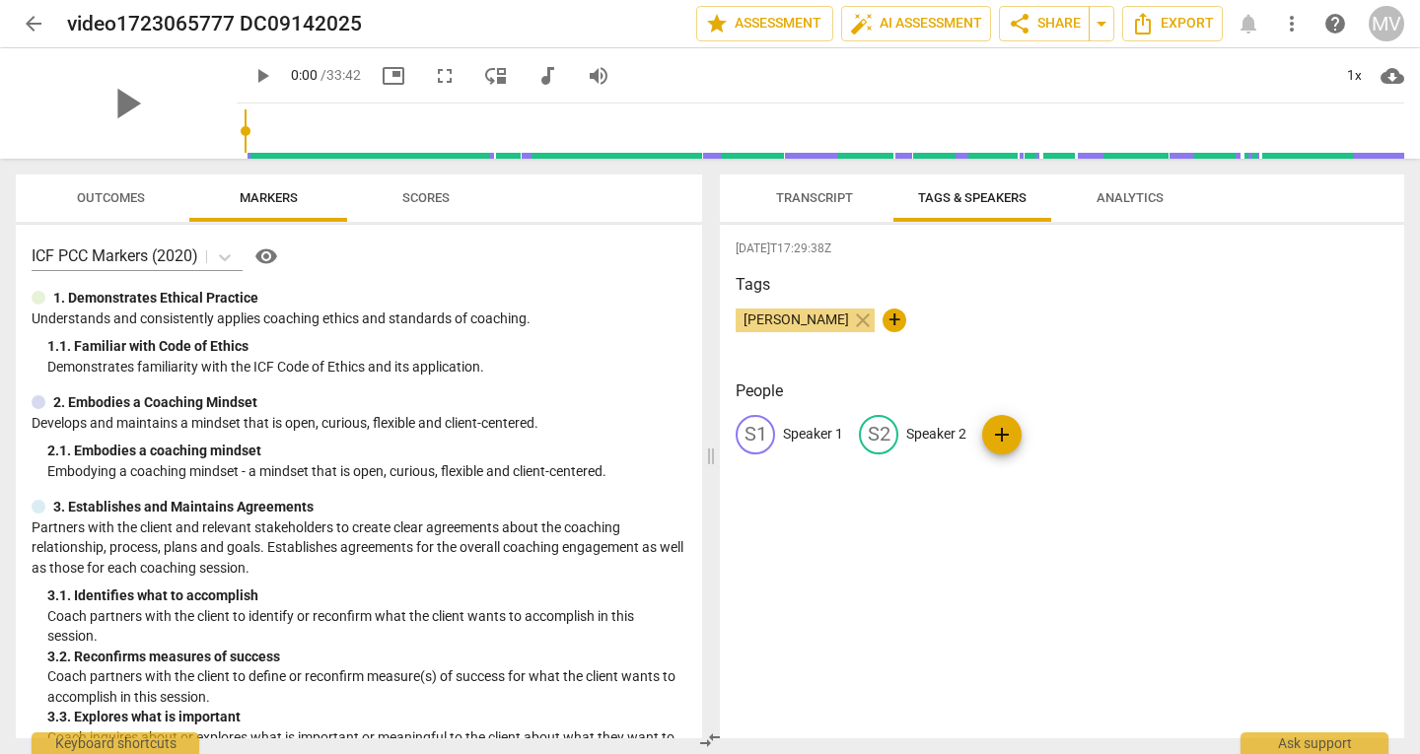
click at [764, 442] on div "S1" at bounding box center [755, 434] width 39 height 39
type input "[PERSON_NAME]"
click at [1051, 438] on p "Speaker 2" at bounding box center [1065, 434] width 60 height 21
type input "[PERSON_NAME]"
click at [1066, 324] on div "[PERSON_NAME] close +" at bounding box center [1062, 328] width 653 height 39
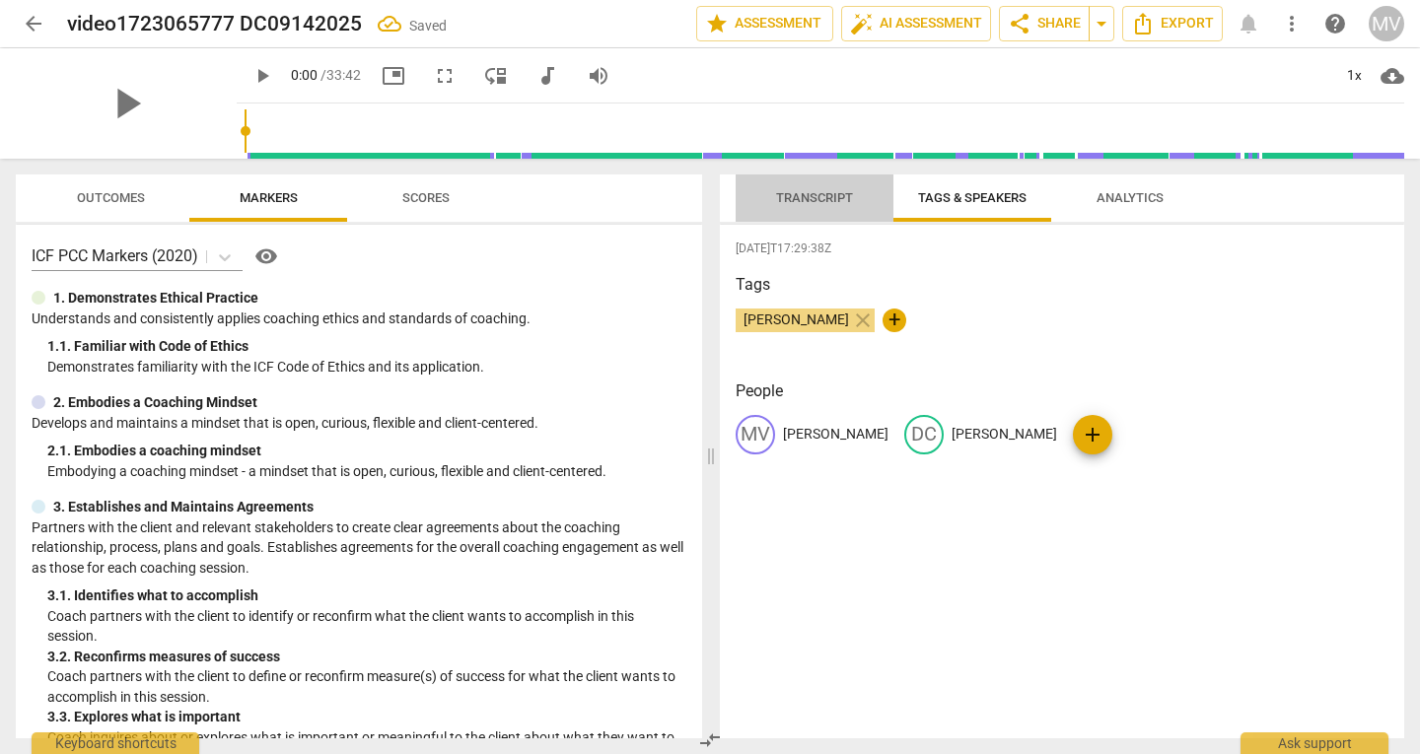
click at [812, 204] on span "Transcript" at bounding box center [814, 197] width 77 height 15
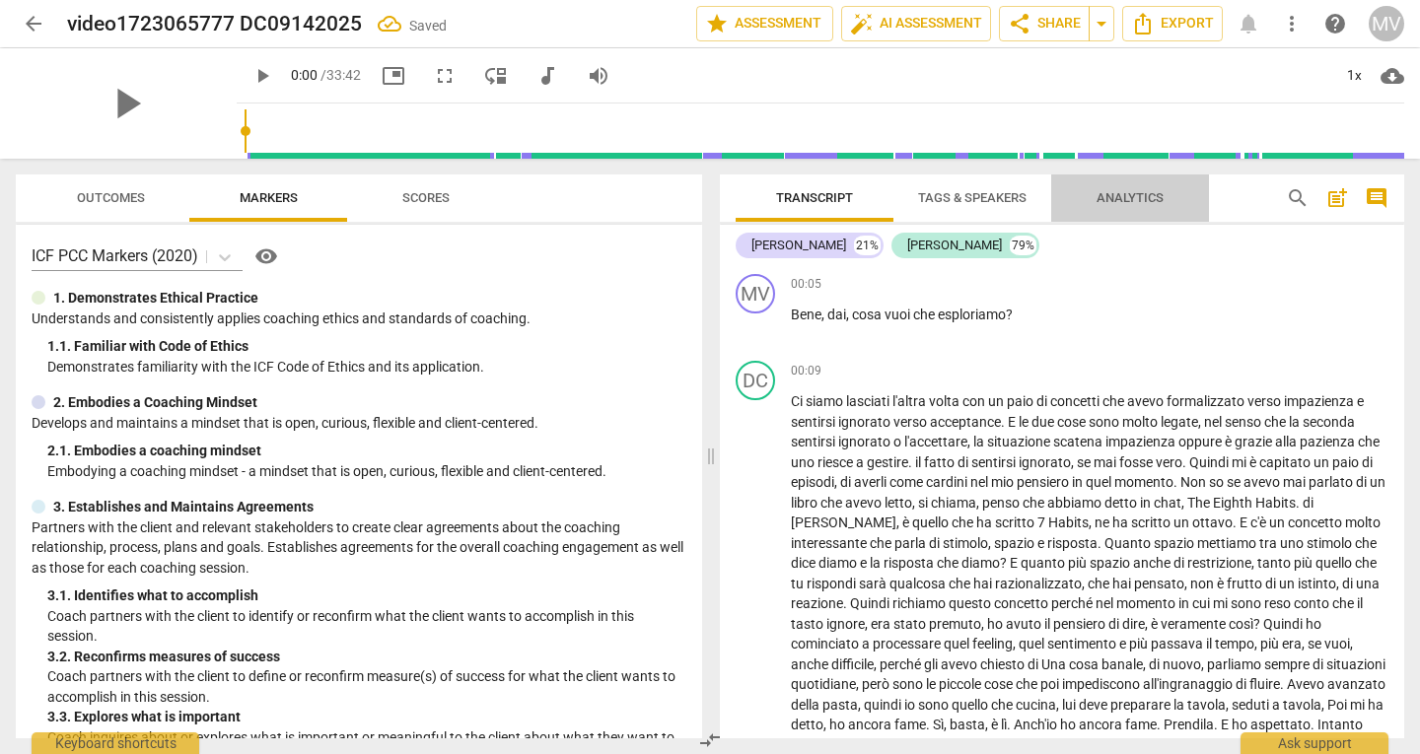
click at [1135, 194] on span "Analytics" at bounding box center [1130, 197] width 67 height 15
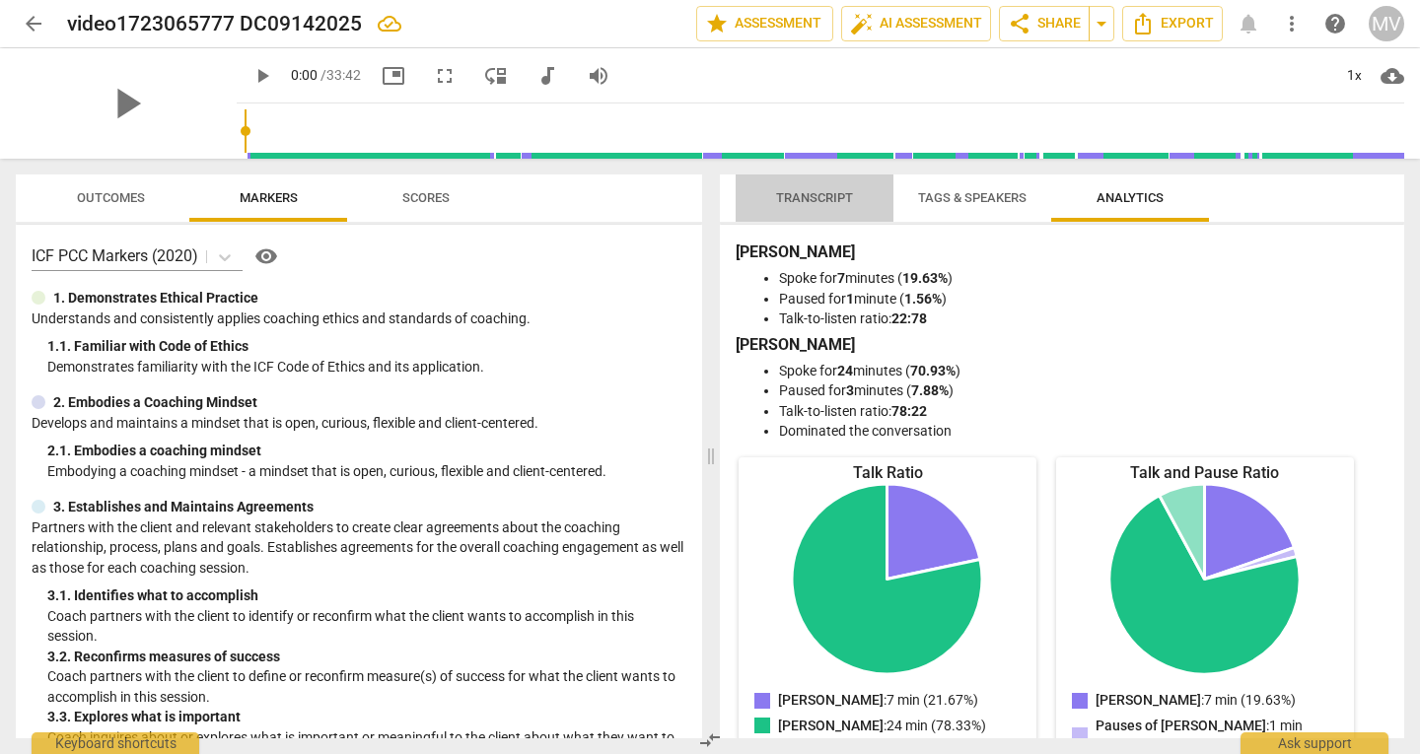
click at [790, 217] on button "Transcript" at bounding box center [815, 198] width 158 height 47
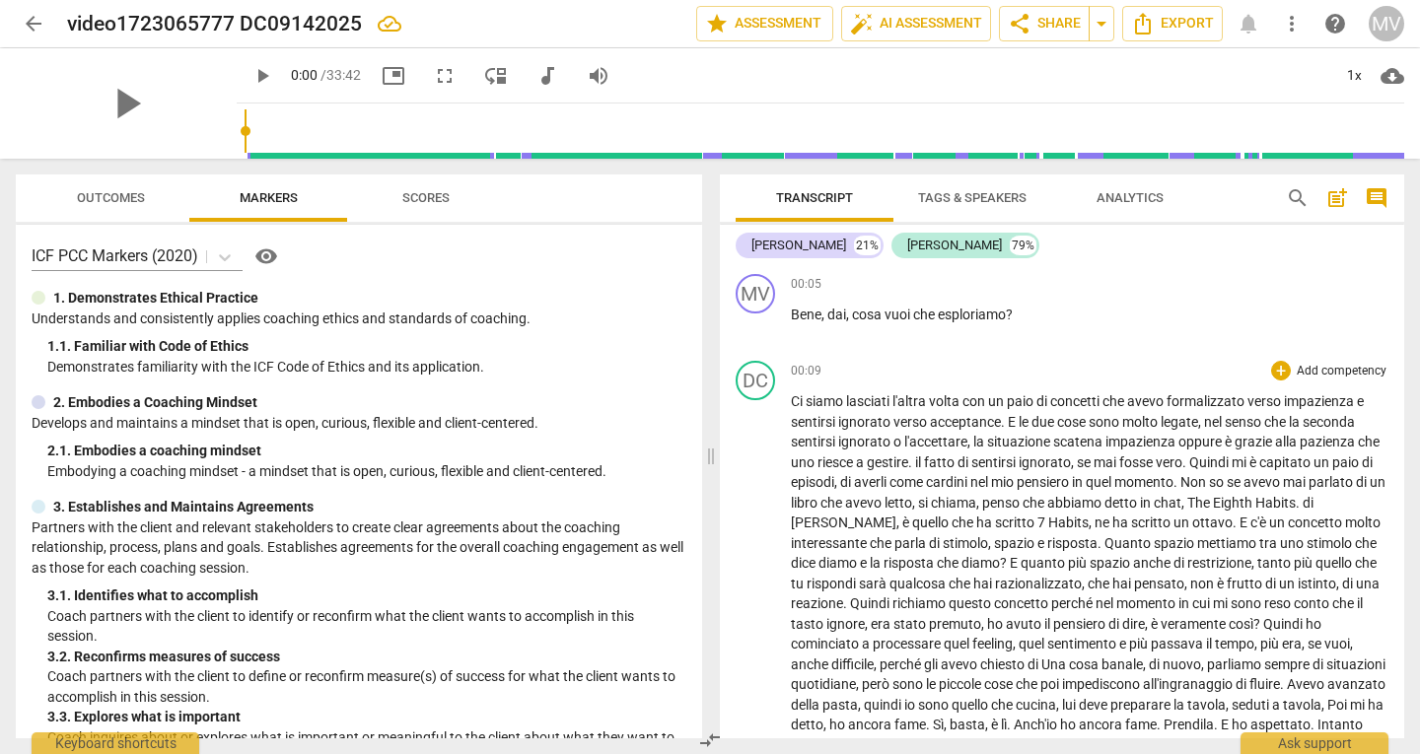
click at [1269, 406] on span "verso" at bounding box center [1266, 402] width 36 height 16
click at [118, 112] on span "pause" at bounding box center [126, 103] width 51 height 51
type input "40"
click at [28, 33] on span "arrow_back" at bounding box center [34, 24] width 24 height 24
